Goal: Navigation & Orientation: Find specific page/section

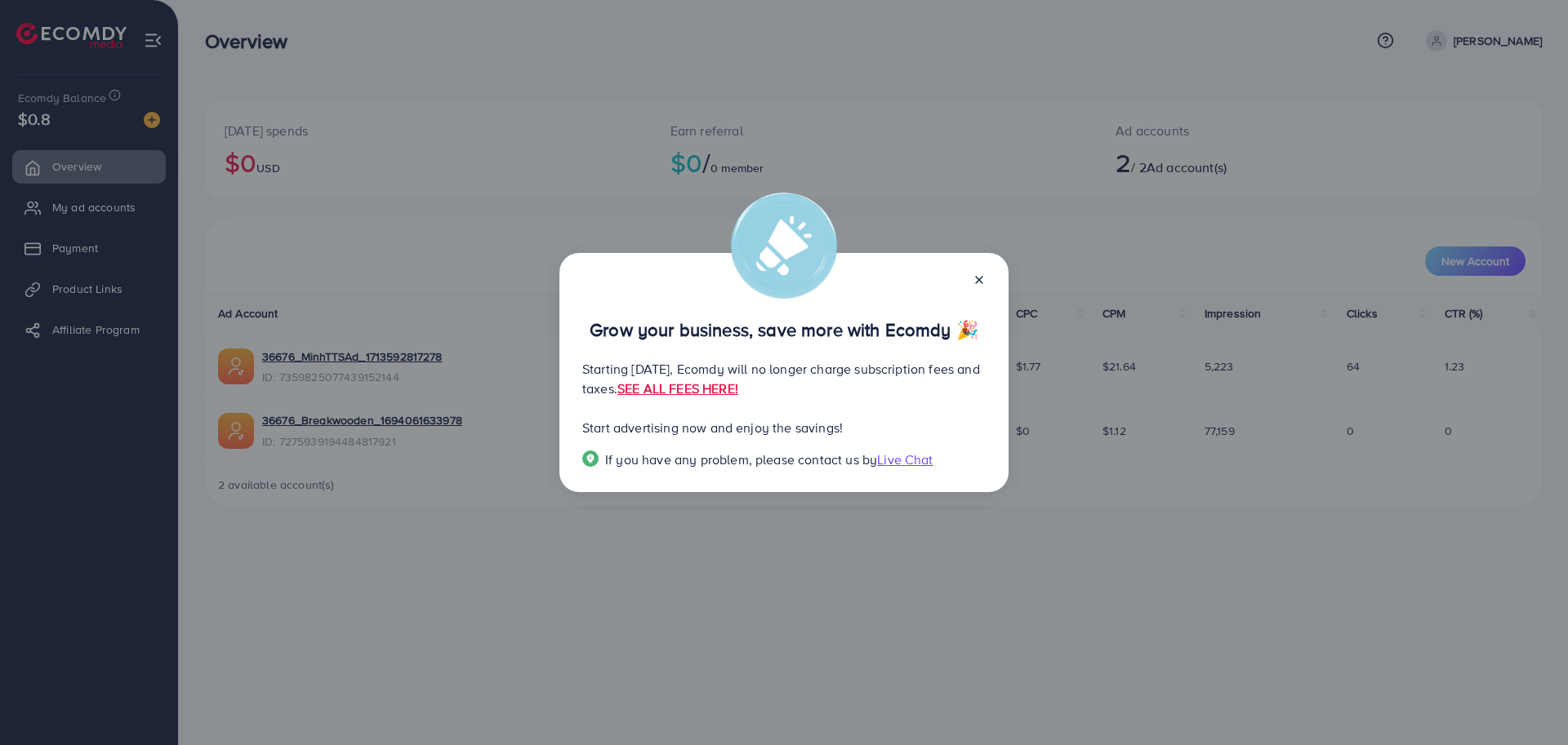
click at [697, 377] on p "Starting [DATE], Ecomdy will no longer charge subscription fees and taxes. SEE …" at bounding box center [784, 378] width 403 height 40
click at [739, 394] on link "SEE ALL FEES HERE!" at bounding box center [678, 388] width 121 height 18
click at [979, 274] on icon at bounding box center [979, 280] width 13 height 13
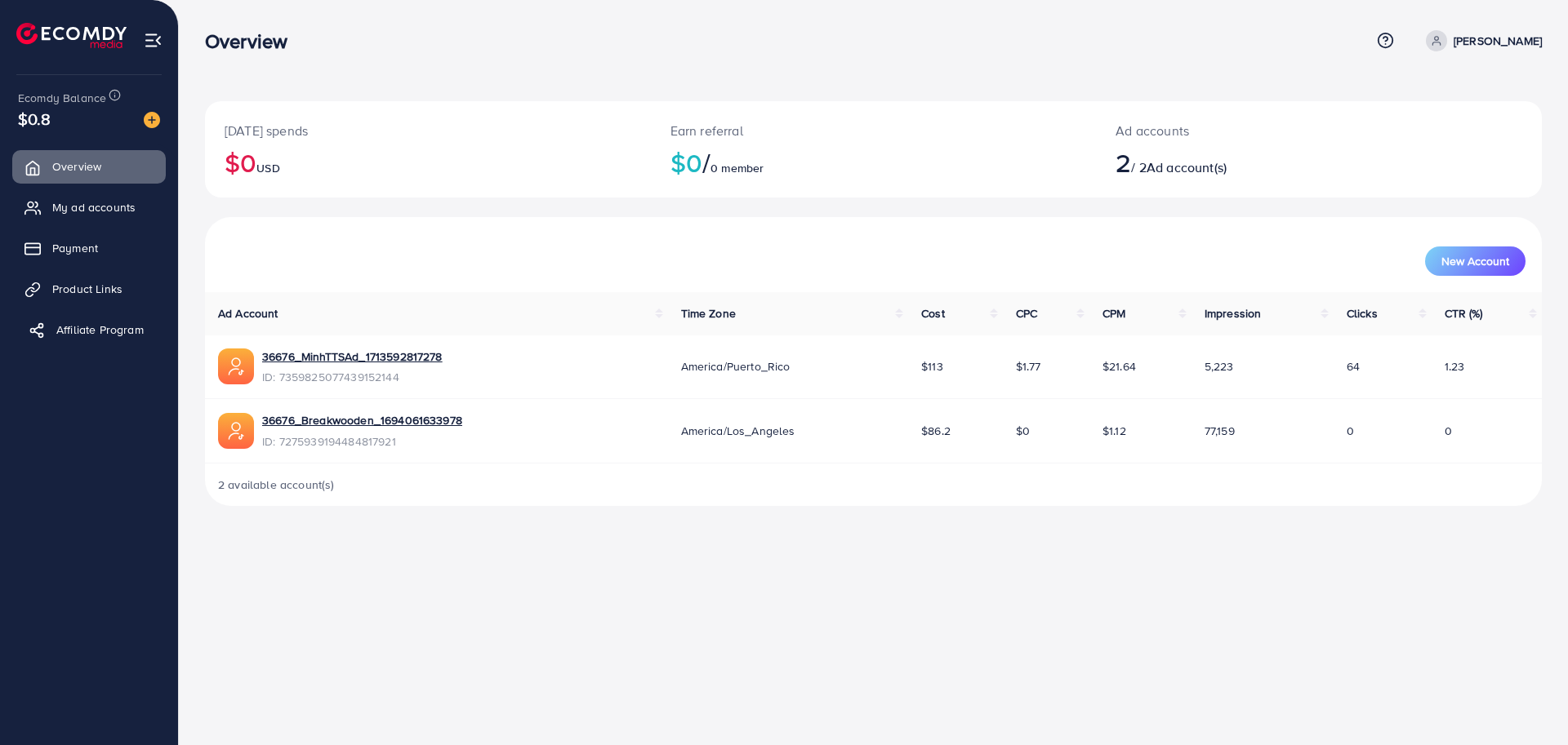
click at [79, 328] on span "Affiliate Program" at bounding box center [100, 329] width 87 height 17
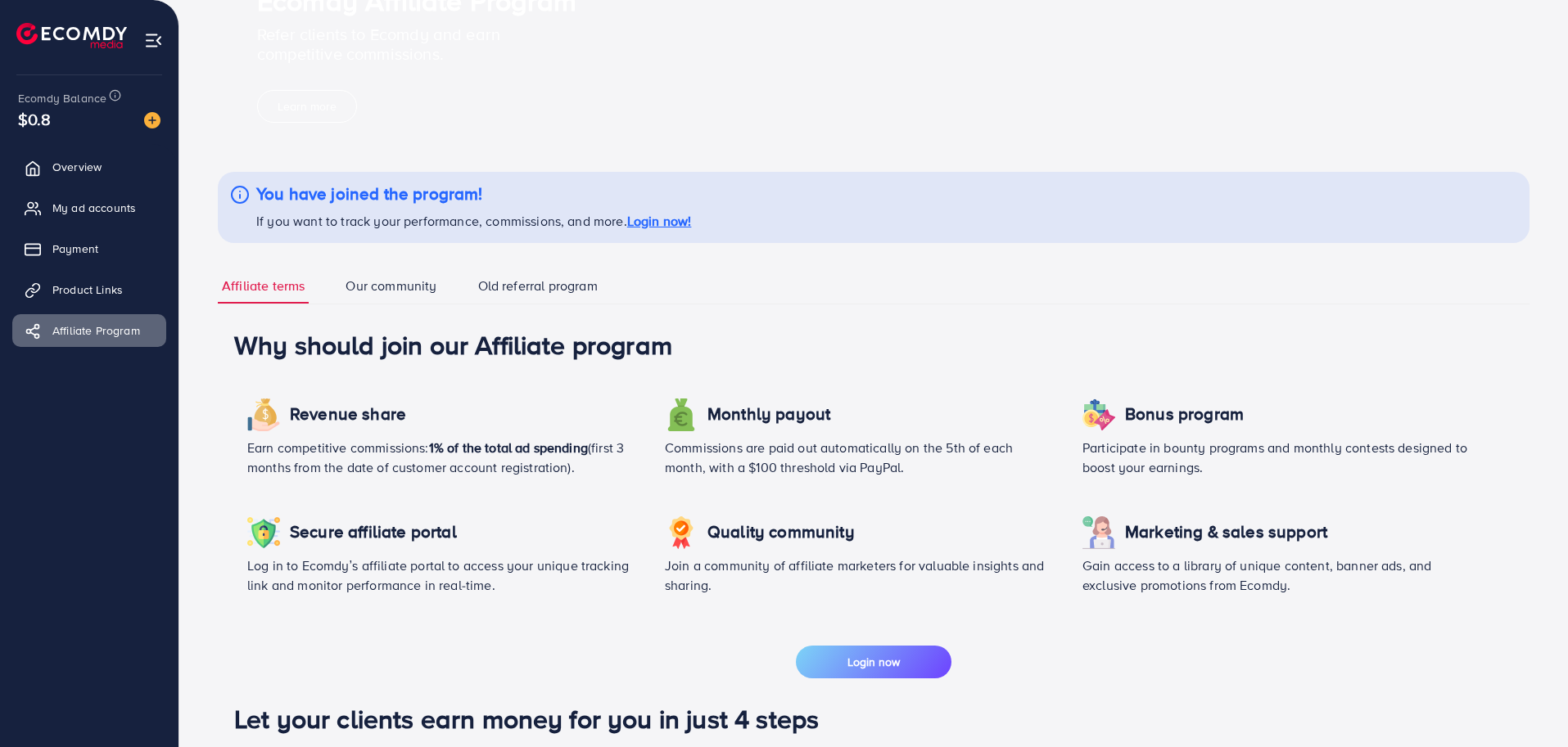
click at [393, 303] on link "Our community" at bounding box center [391, 287] width 99 height 36
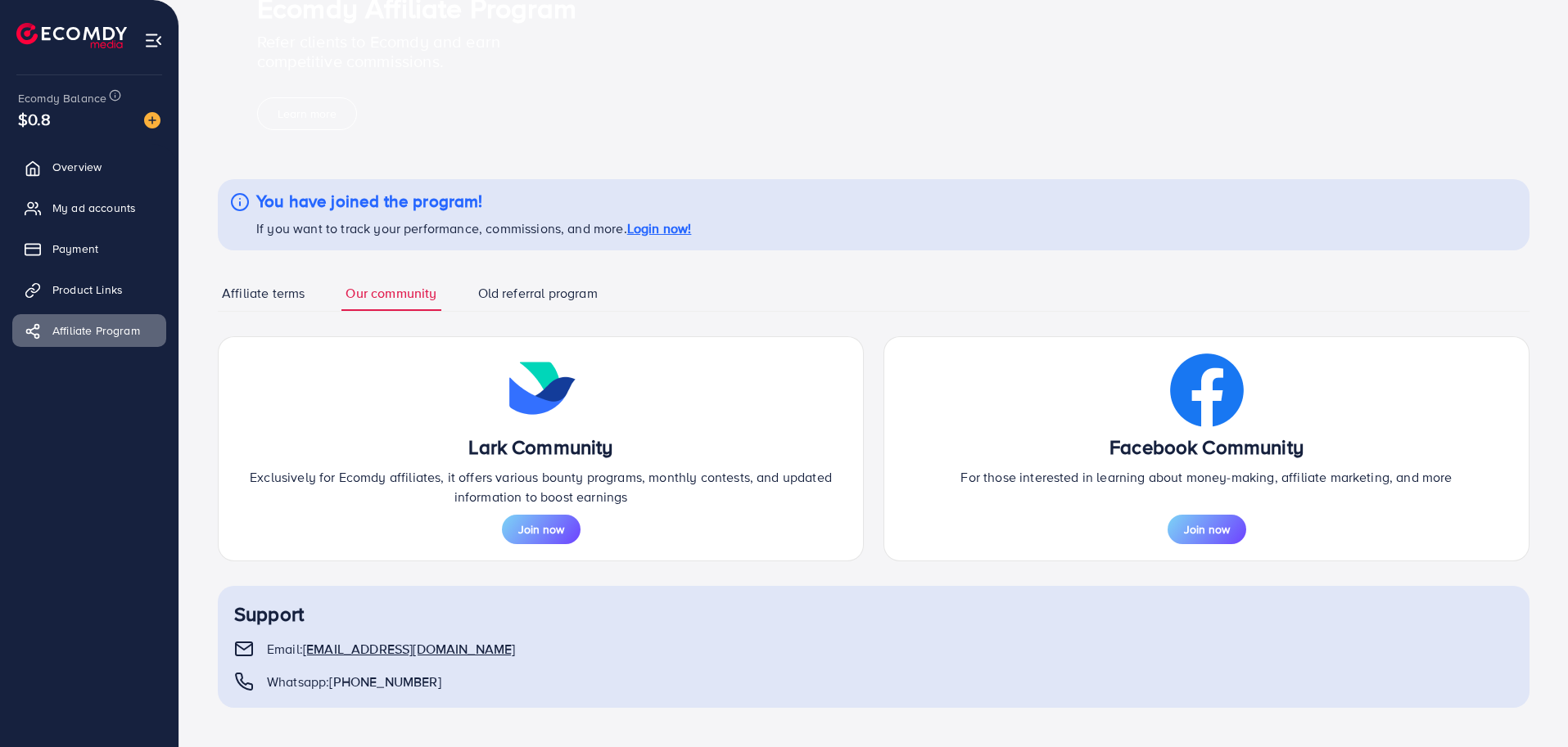
click at [528, 292] on link "Old referral program" at bounding box center [537, 294] width 128 height 36
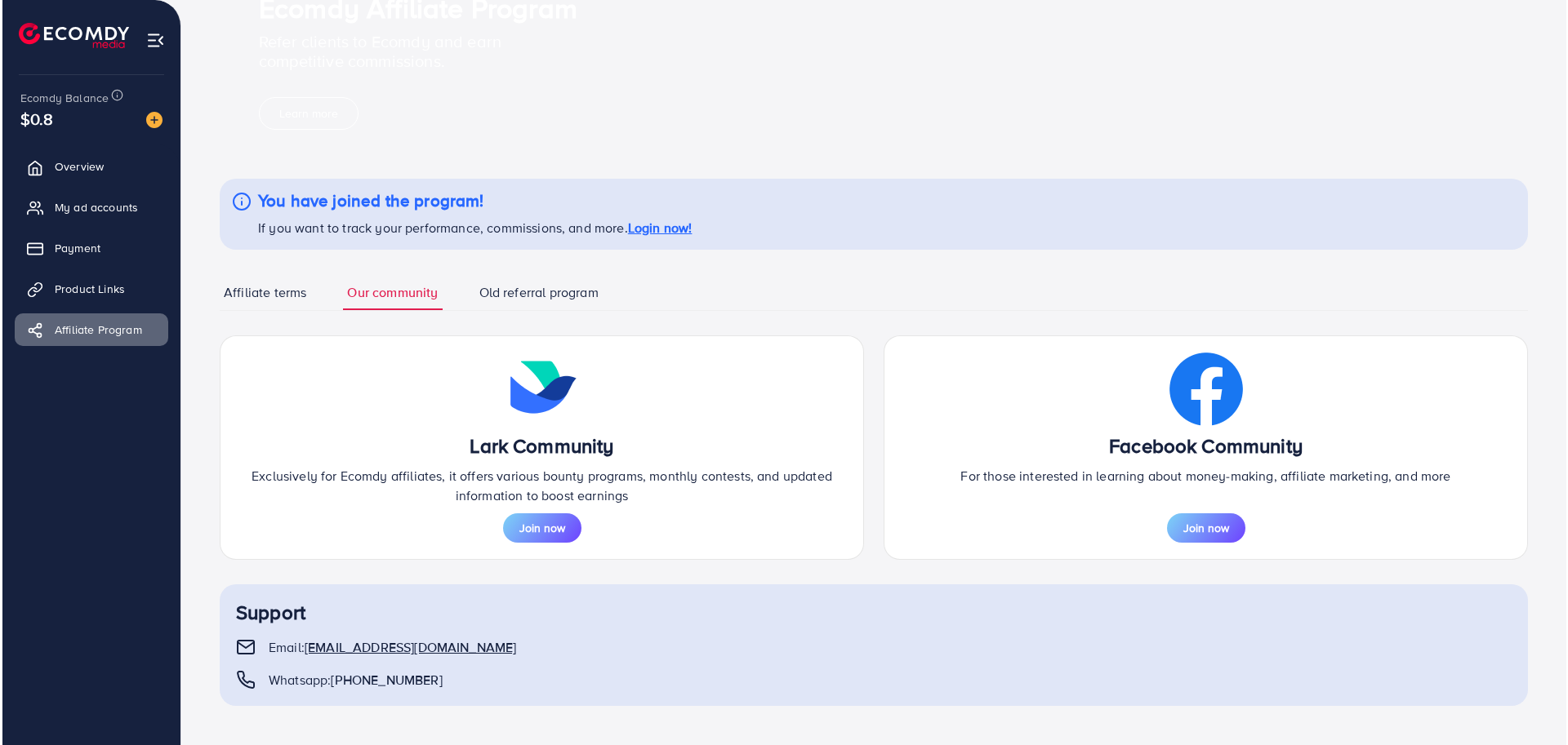
scroll to position [0, 0]
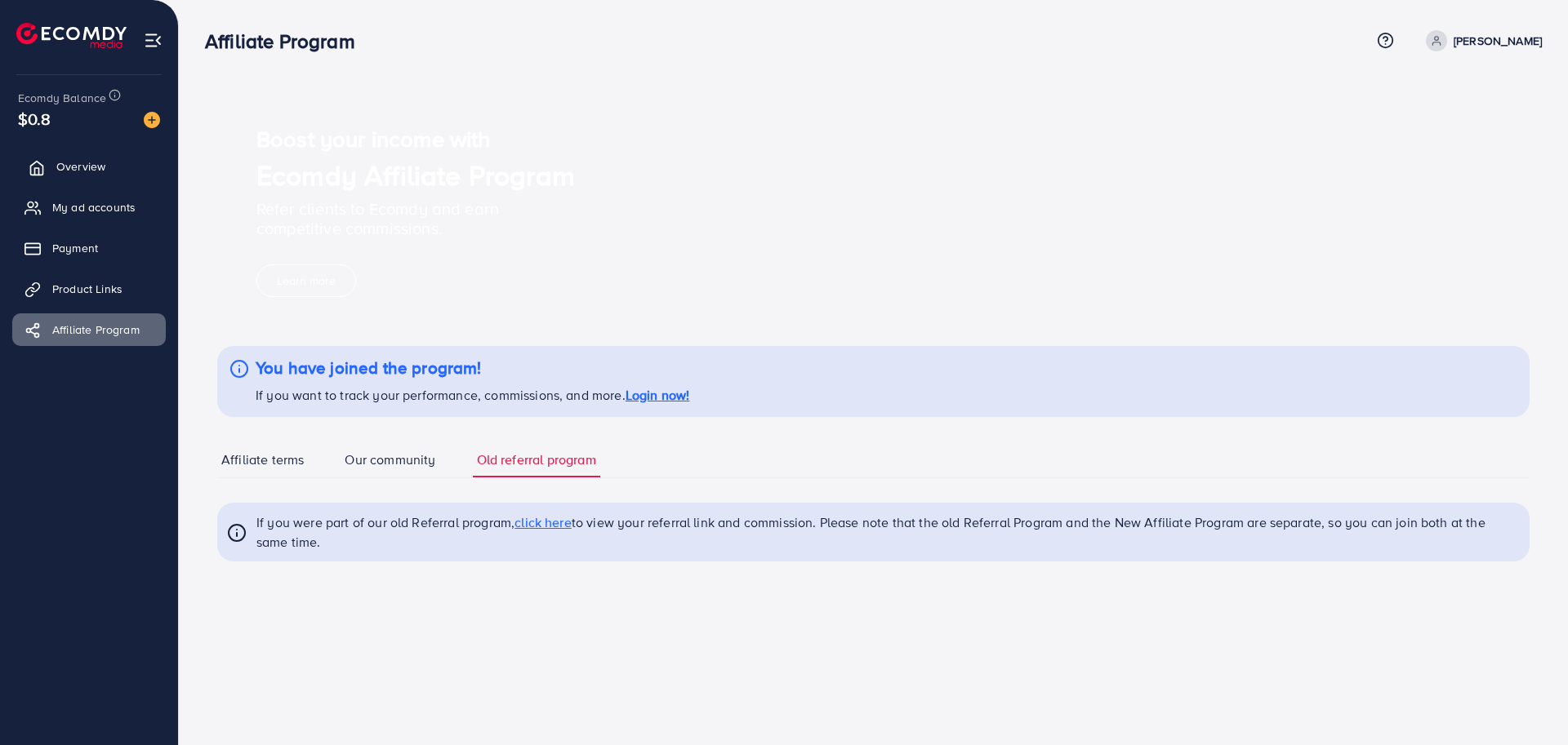
click at [92, 173] on span "Overview" at bounding box center [81, 166] width 49 height 17
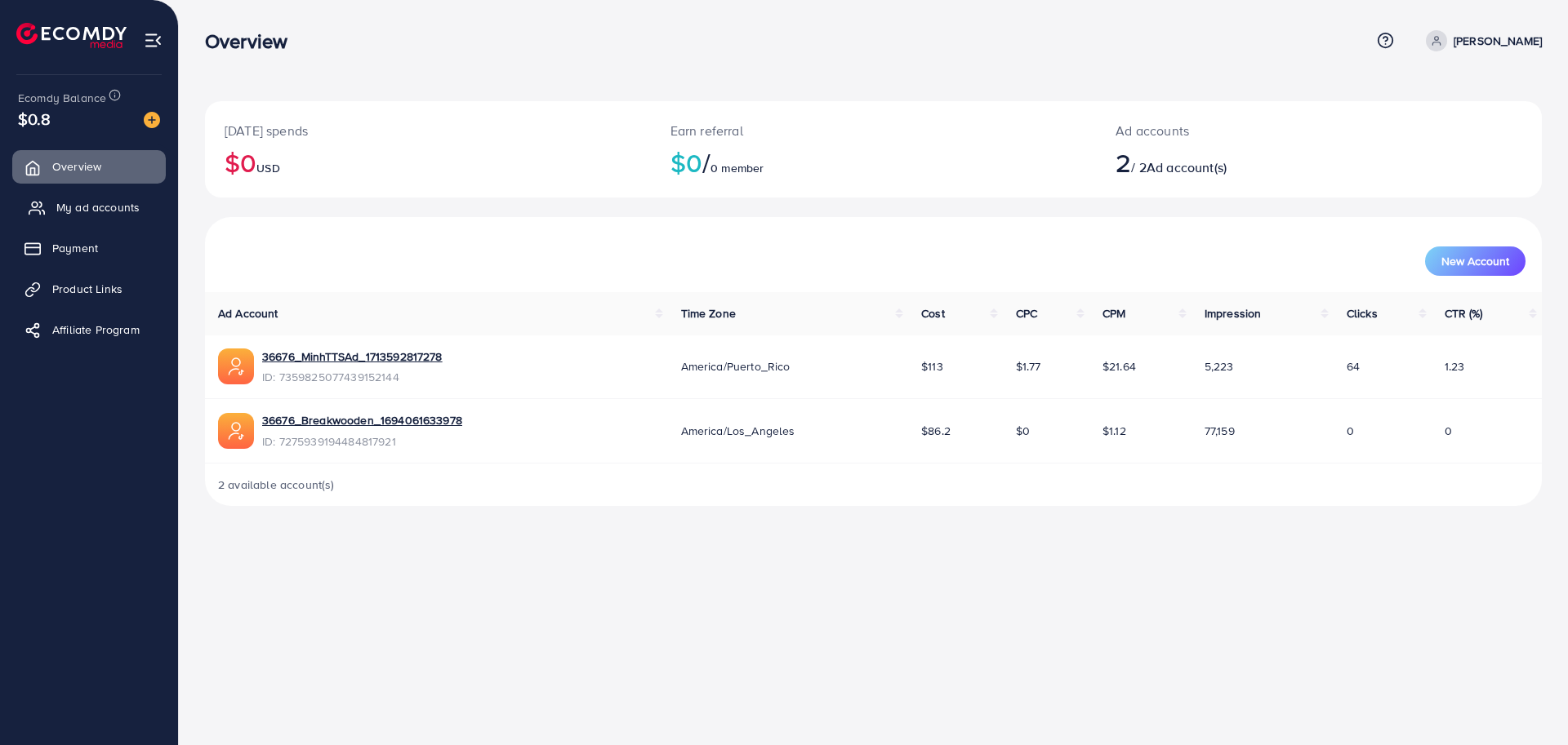
click at [111, 206] on span "My ad accounts" at bounding box center [98, 207] width 83 height 17
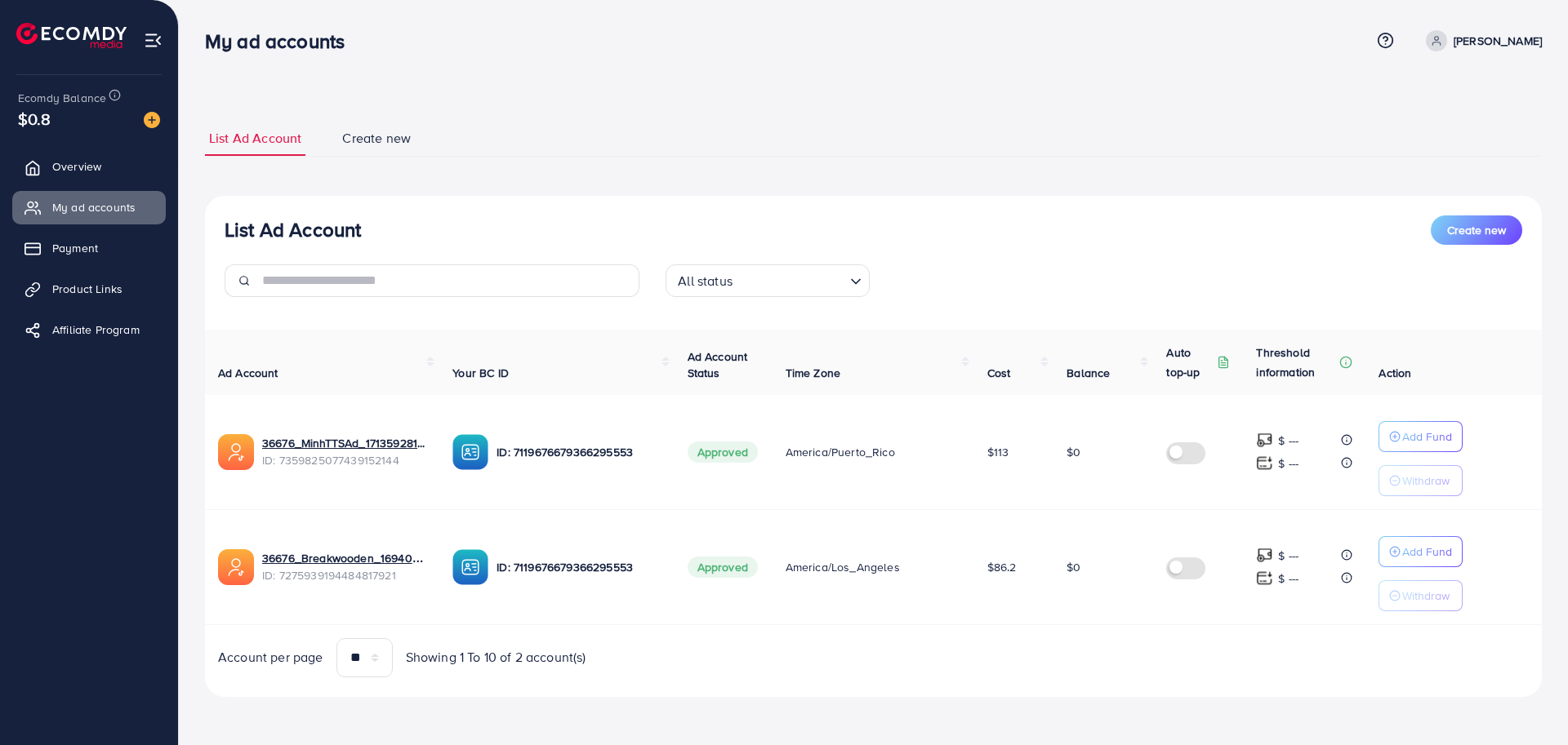
click at [153, 42] on img at bounding box center [152, 40] width 19 height 19
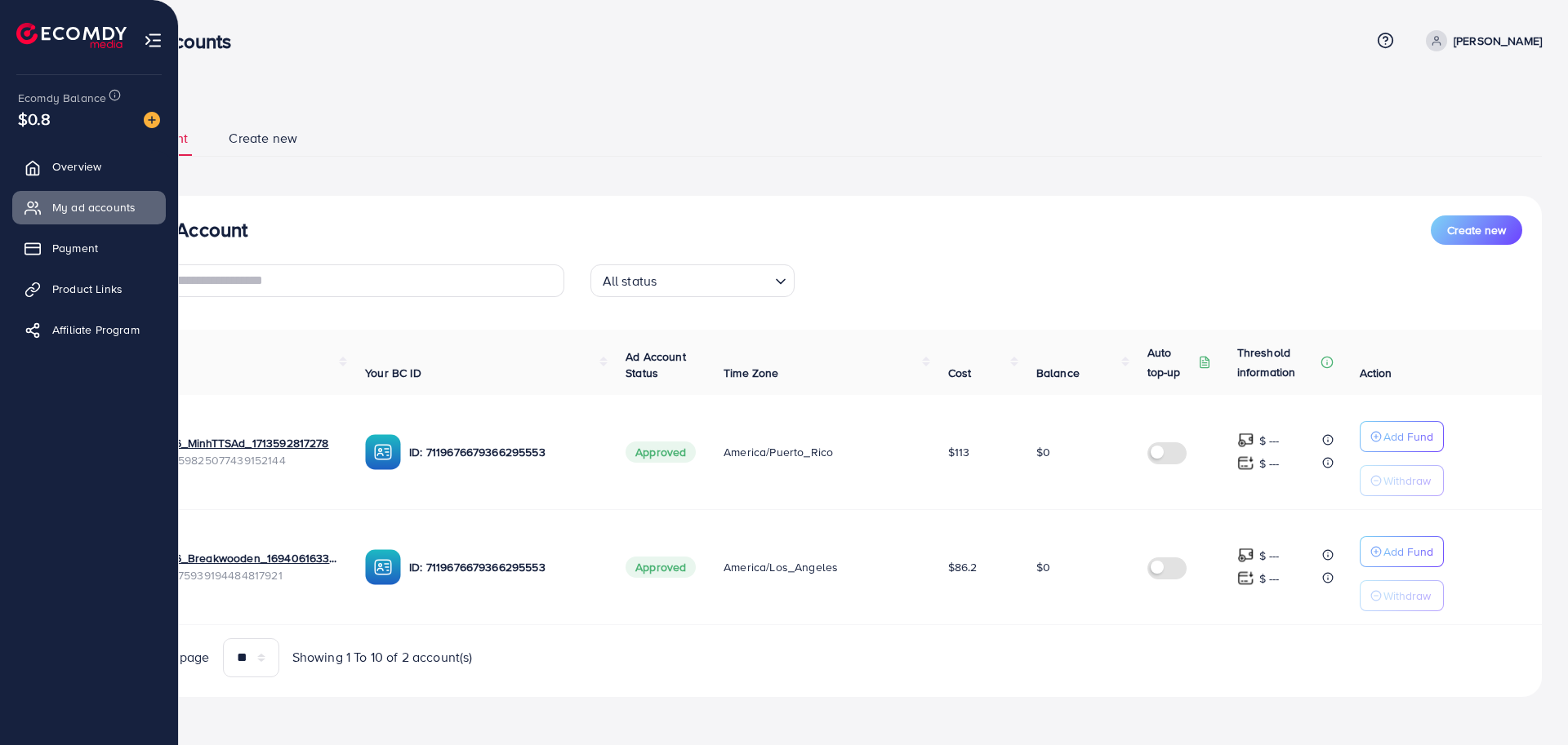
click at [34, 45] on img at bounding box center [72, 36] width 111 height 26
